Goal: Task Accomplishment & Management: Complete application form

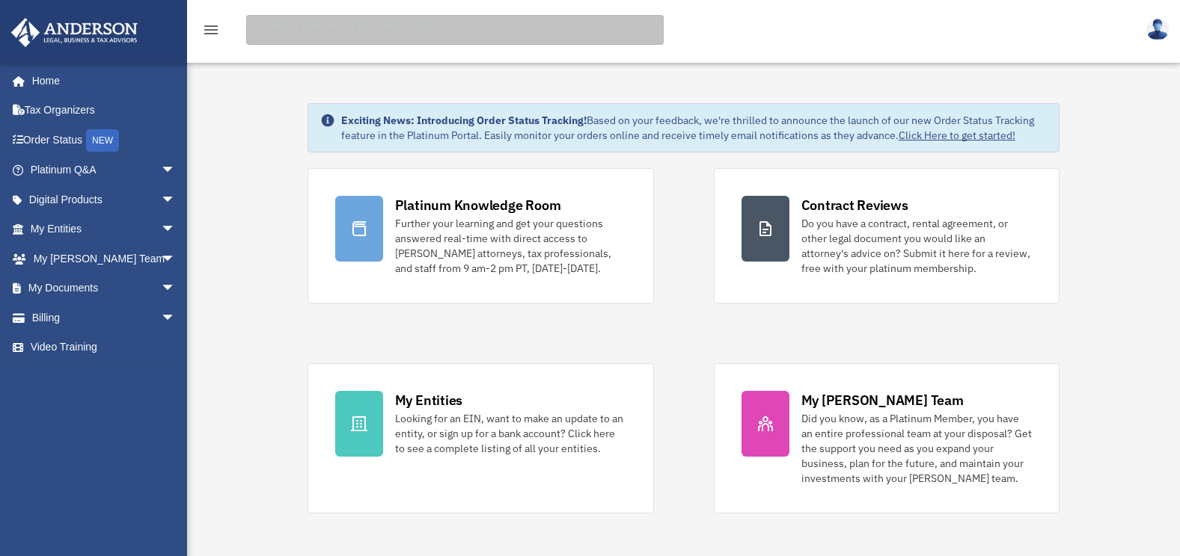
click at [319, 35] on input "search" at bounding box center [454, 30] width 417 height 30
type input "******"
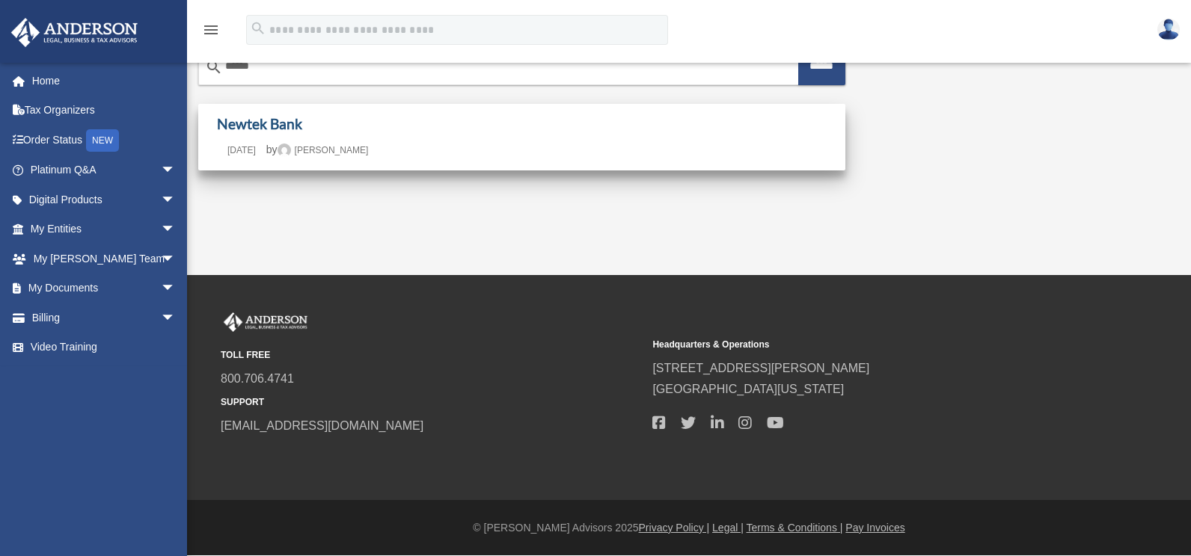
click at [262, 128] on link "Newtek Bank" at bounding box center [259, 123] width 85 height 17
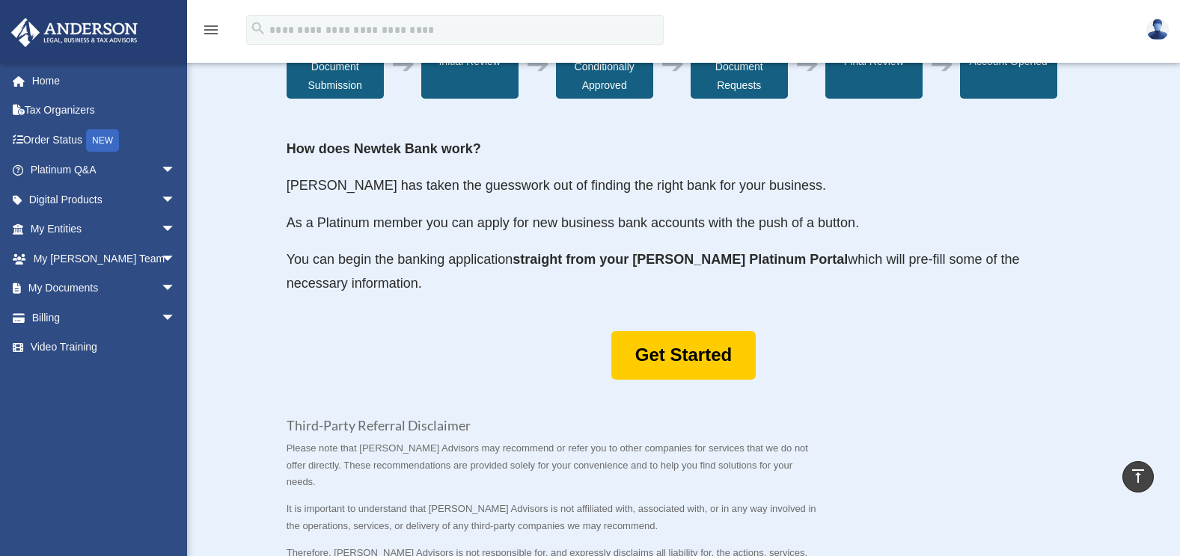
scroll to position [598, 0]
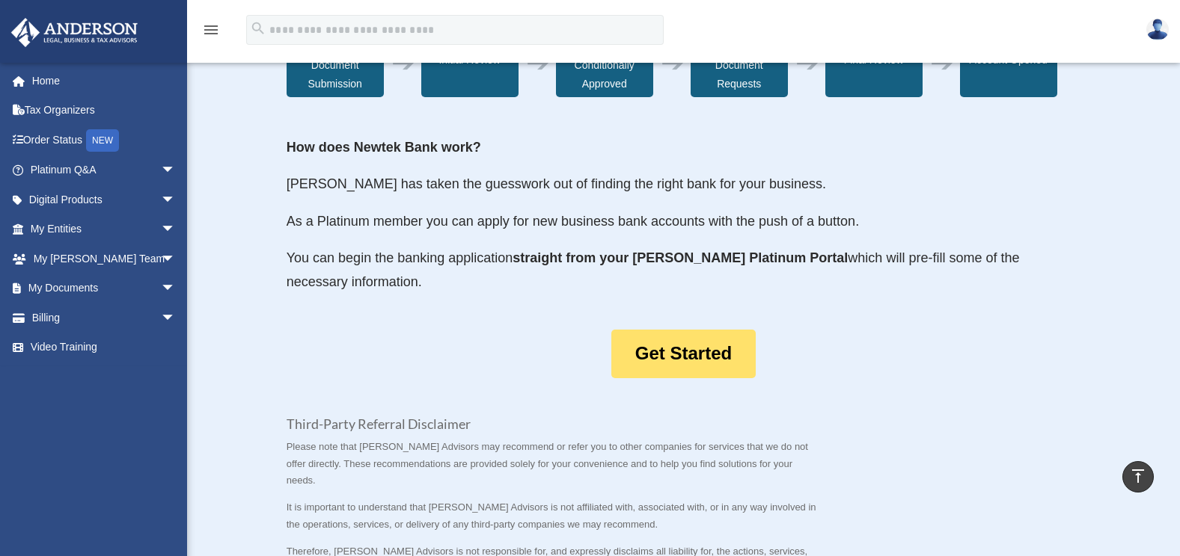
click at [695, 378] on link "Get Started" at bounding box center [683, 354] width 144 height 49
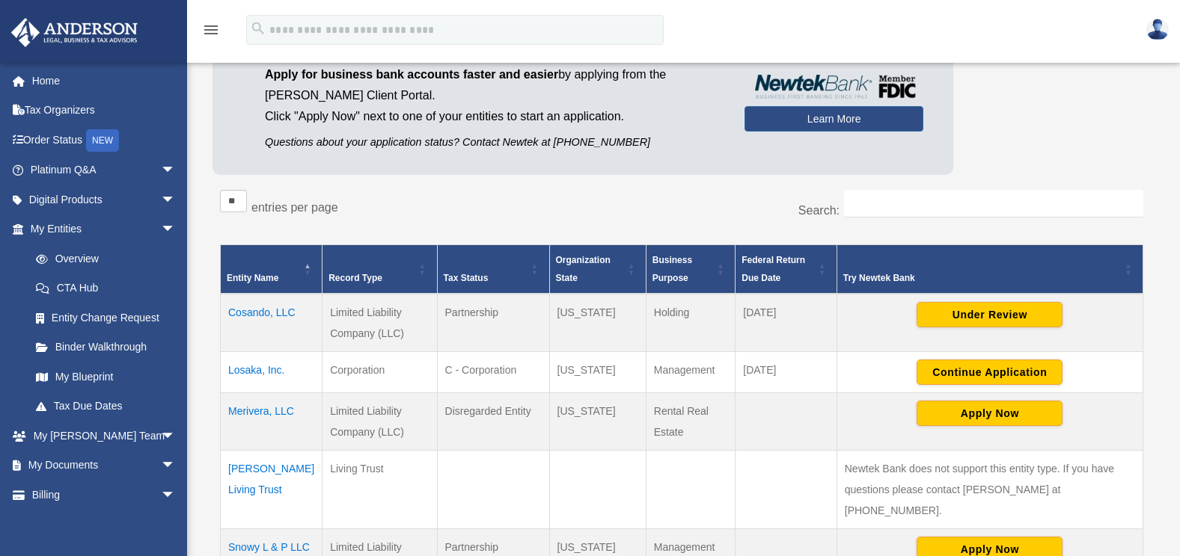
scroll to position [299, 0]
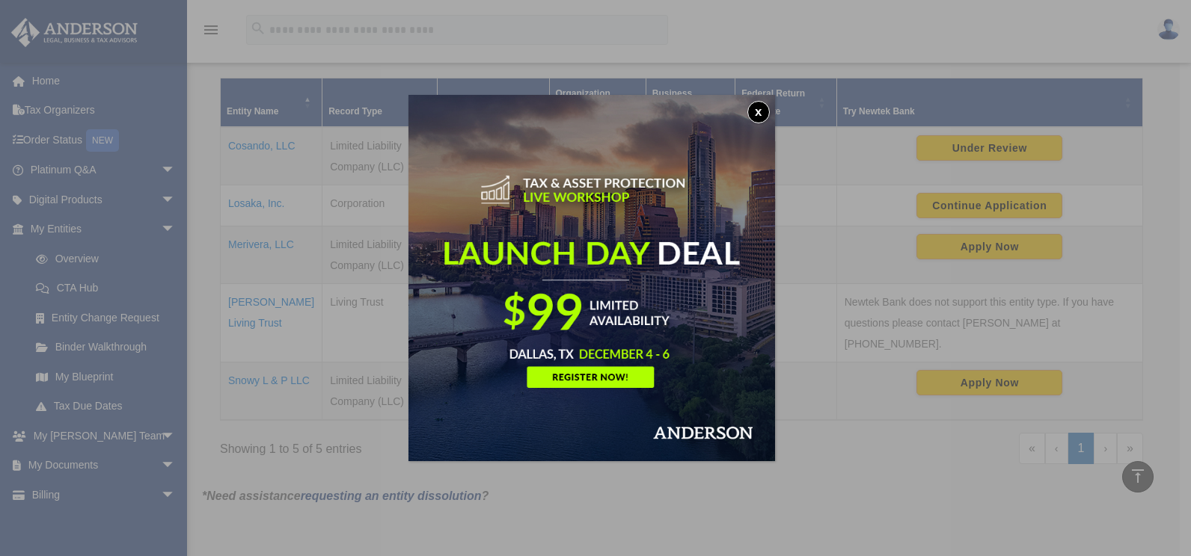
click at [762, 109] on button "x" at bounding box center [758, 112] width 22 height 22
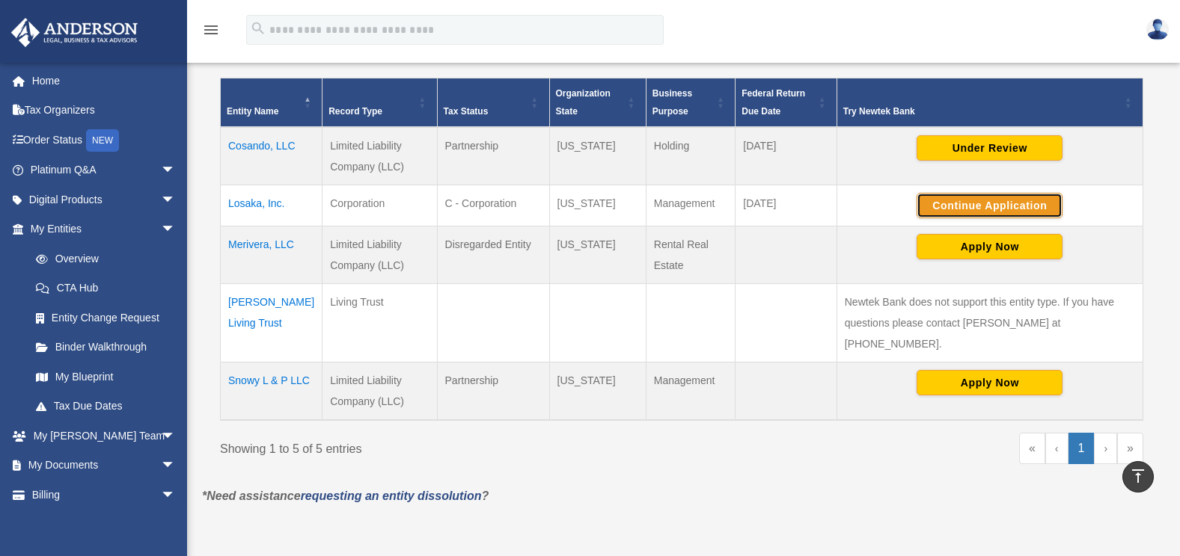
click at [1005, 207] on button "Continue Application" at bounding box center [989, 205] width 146 height 25
